Goal: Task Accomplishment & Management: Use online tool/utility

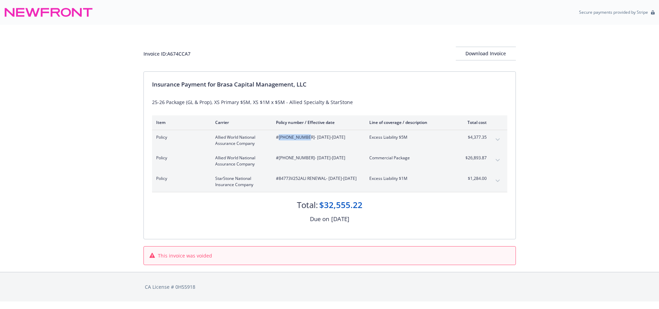
drag, startPoint x: 279, startPoint y: 137, endPoint x: 303, endPoint y: 137, distance: 24.0
click at [303, 137] on span "#[PHONE_NUMBER] - [DATE]-[DATE]" at bounding box center [317, 137] width 82 height 6
copy span "[PHONE_NUMBER]"
click at [280, 158] on span "#[PHONE_NUMBER] - [DATE]-[DATE]" at bounding box center [317, 158] width 82 height 6
drag, startPoint x: 279, startPoint y: 157, endPoint x: 305, endPoint y: 159, distance: 26.2
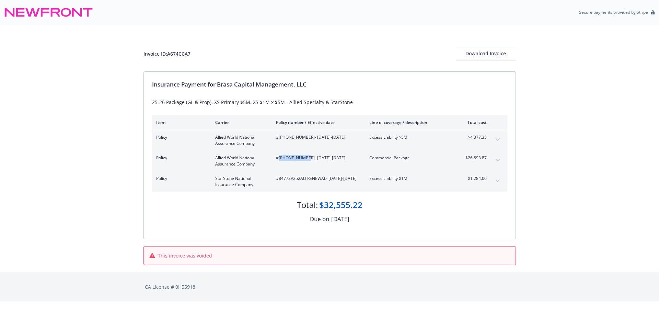
click at [305, 159] on span "#5097-0601-02 - 08/01/2025-08/01/2026" at bounding box center [317, 158] width 82 height 6
copy span "5097-0601-02"
click at [287, 181] on span "#84773V252ALI RENEWAL - 08/01/2025-08/01/2026" at bounding box center [317, 178] width 82 height 6
drag, startPoint x: 279, startPoint y: 178, endPoint x: 324, endPoint y: 180, distance: 45.4
click at [324, 180] on span "#84773V252ALI RENEWAL - 08/01/2025-08/01/2026" at bounding box center [317, 178] width 82 height 6
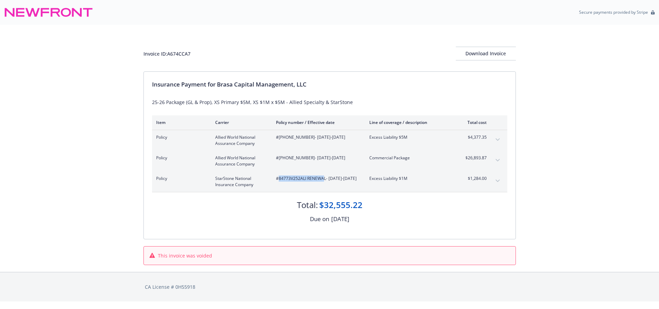
copy span "84773V252ALI RENEWA"
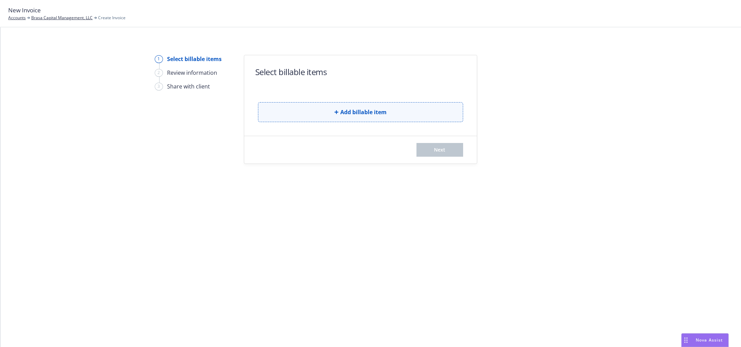
click at [400, 109] on button "Add billable item" at bounding box center [360, 112] width 205 height 20
